Goal: Transaction & Acquisition: Purchase product/service

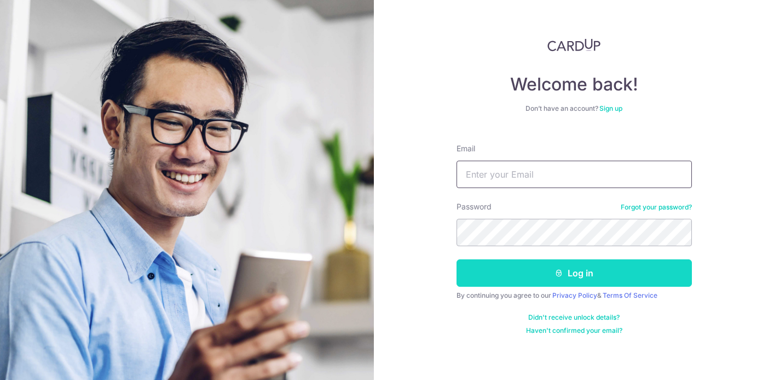
type input "[EMAIL_ADDRESS][DOMAIN_NAME]"
click at [586, 273] on button "Log in" at bounding box center [575, 272] width 236 height 27
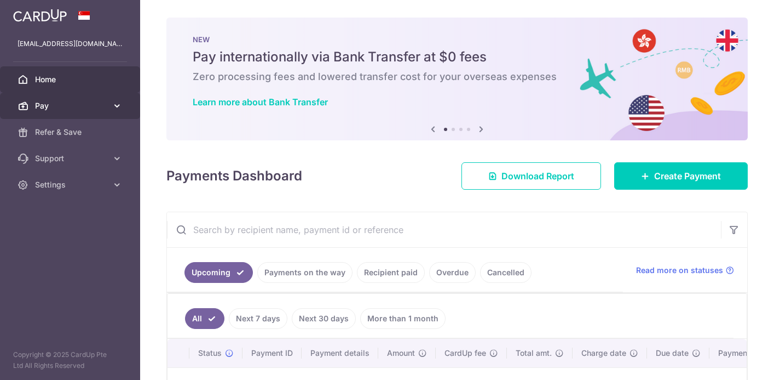
click at [75, 106] on span "Pay" at bounding box center [71, 105] width 72 height 11
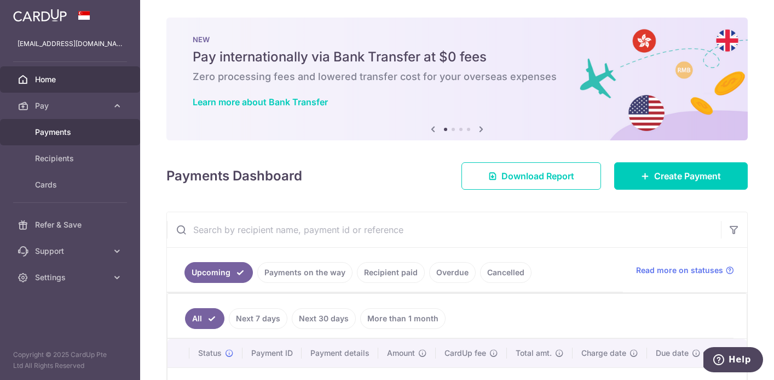
click at [54, 135] on span "Payments" at bounding box center [71, 132] width 72 height 11
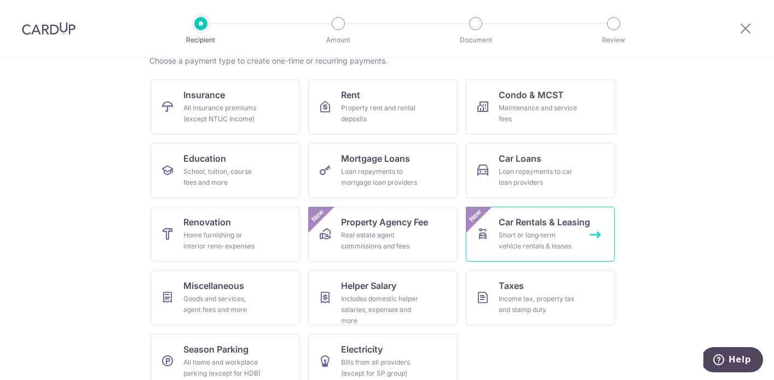
scroll to position [94, 0]
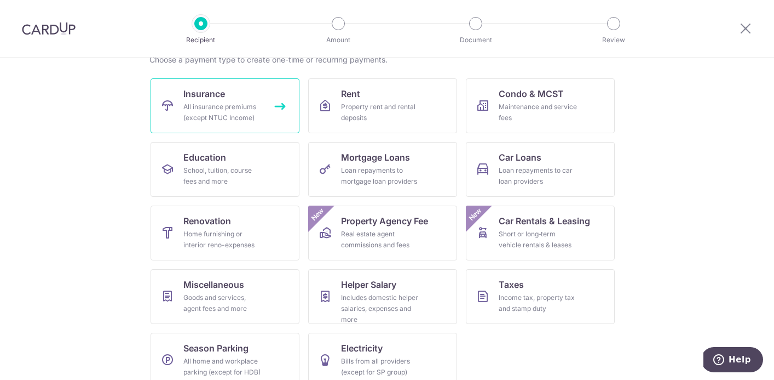
click at [214, 108] on div "All insurance premiums (except NTUC Income)" at bounding box center [222, 112] width 79 height 22
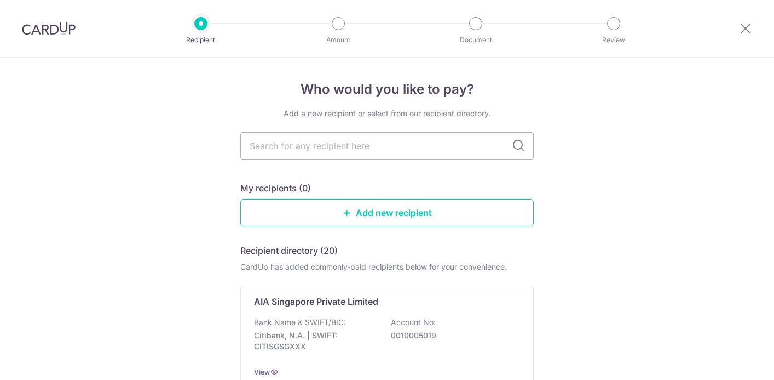
click at [313, 140] on input "text" at bounding box center [387, 145] width 294 height 27
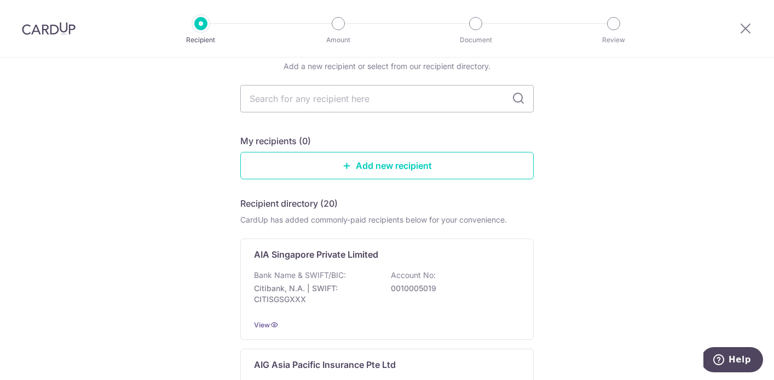
scroll to position [118, 0]
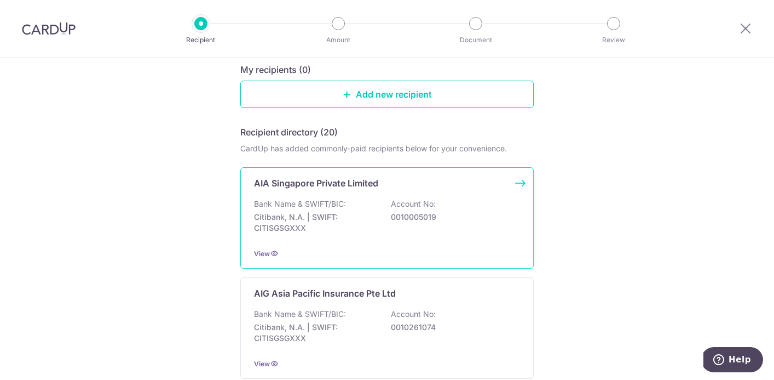
click at [347, 231] on p "Citibank, N.A. | SWIFT: CITISGSGXXX" at bounding box center [315, 222] width 123 height 22
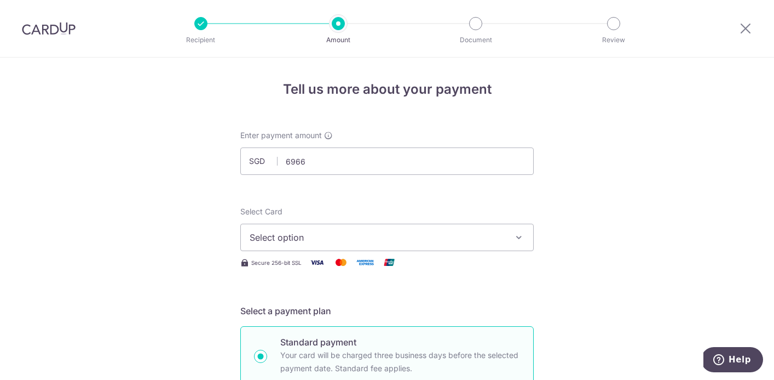
type input "6,966.00"
click at [357, 238] on span "Select option" at bounding box center [377, 237] width 255 height 13
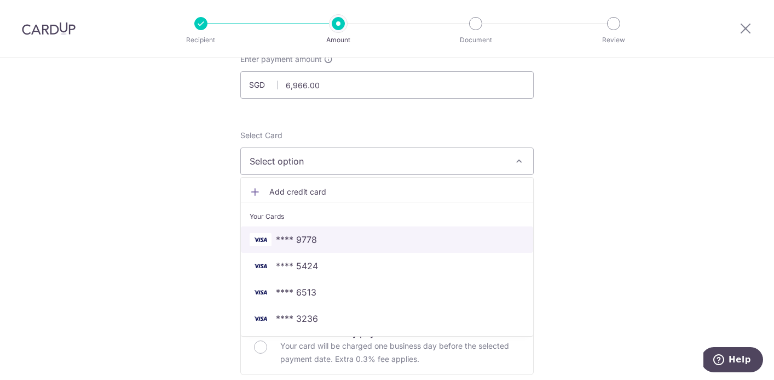
scroll to position [80, 0]
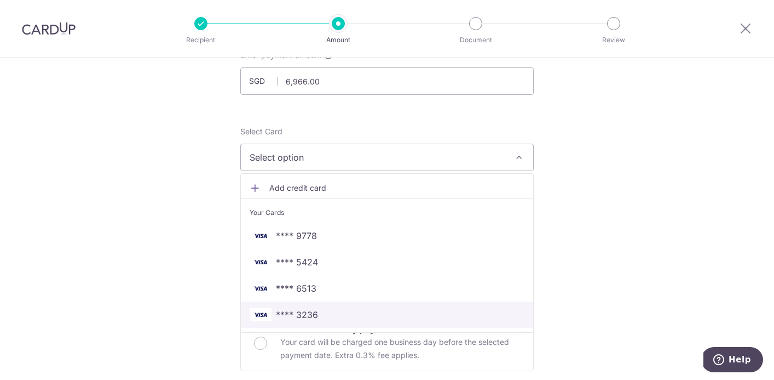
click at [317, 316] on span "**** 3236" at bounding box center [297, 314] width 42 height 13
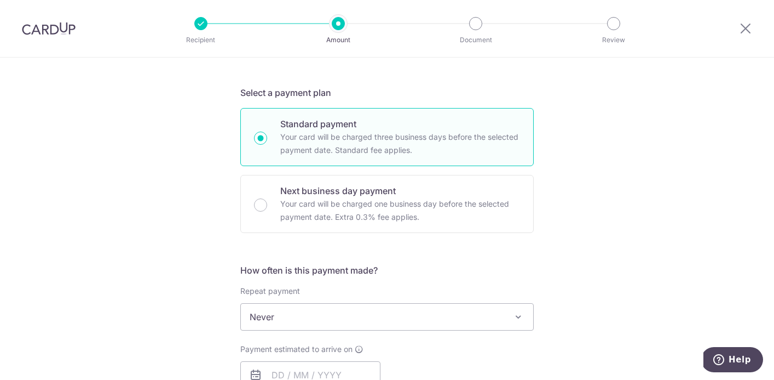
scroll to position [296, 0]
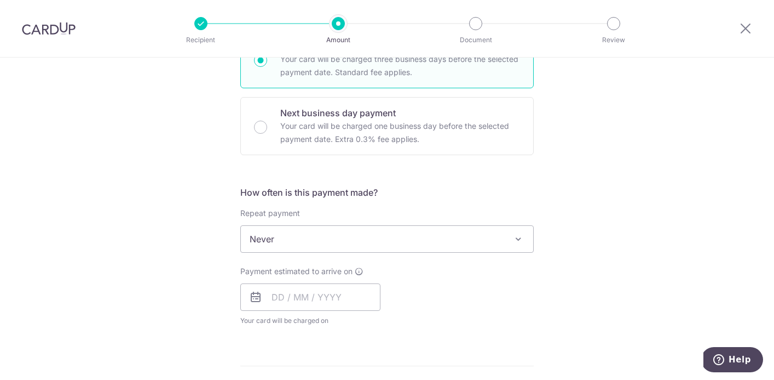
click at [327, 243] on span "Never" at bounding box center [387, 239] width 292 height 26
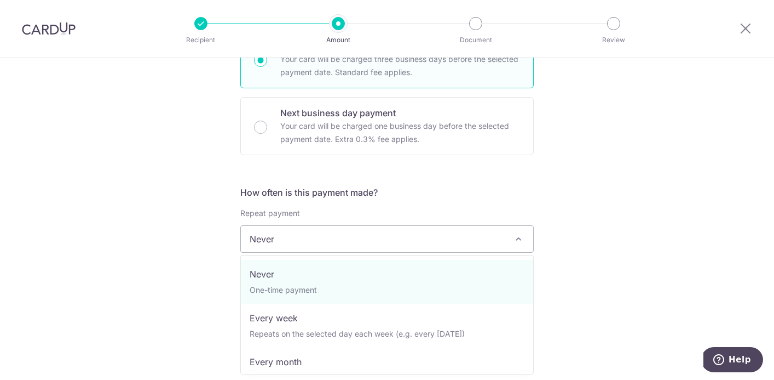
click at [327, 243] on span "Never" at bounding box center [387, 239] width 292 height 26
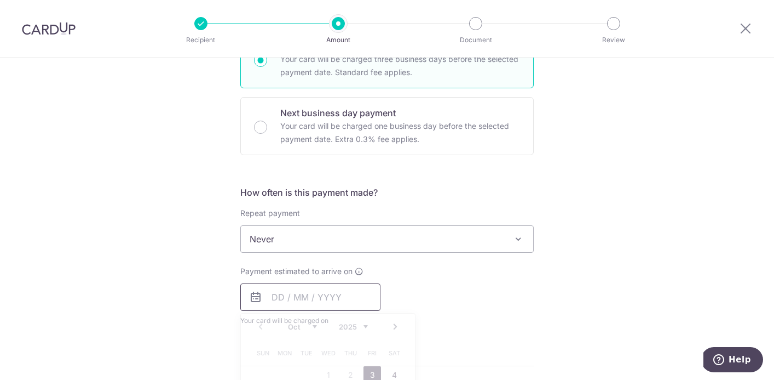
click at [300, 294] on input "text" at bounding box center [310, 296] width 140 height 27
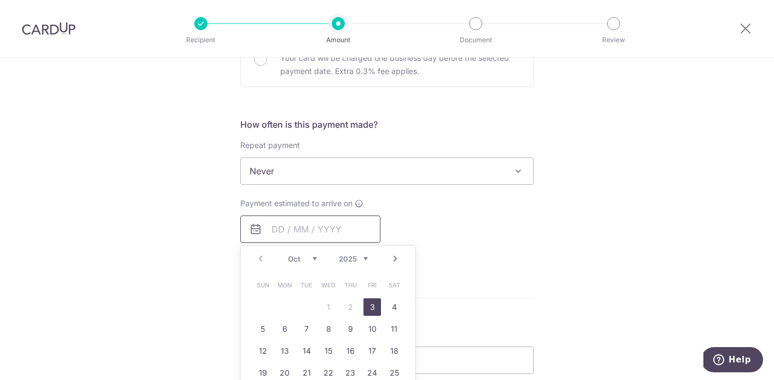
scroll to position [377, 0]
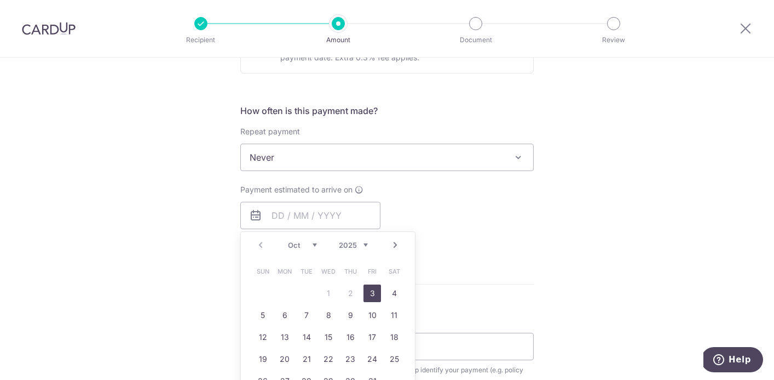
click at [369, 294] on link "3" at bounding box center [373, 293] width 18 height 18
type input "[DATE]"
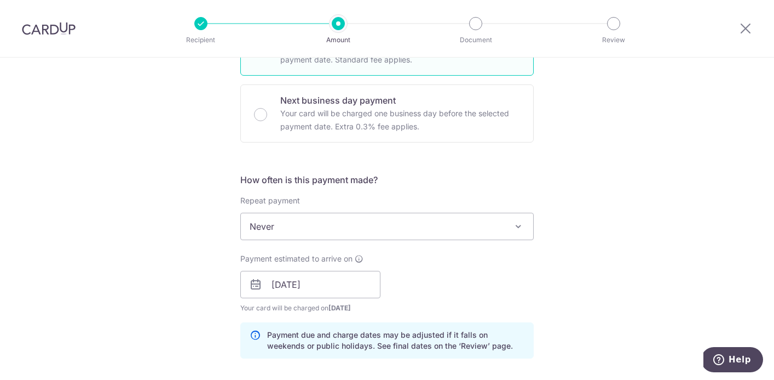
scroll to position [307, 0]
